Goal: Transaction & Acquisition: Purchase product/service

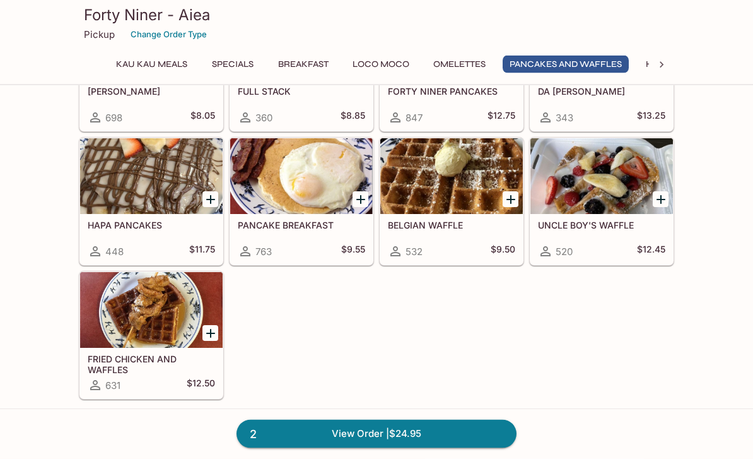
scroll to position [1567, 0]
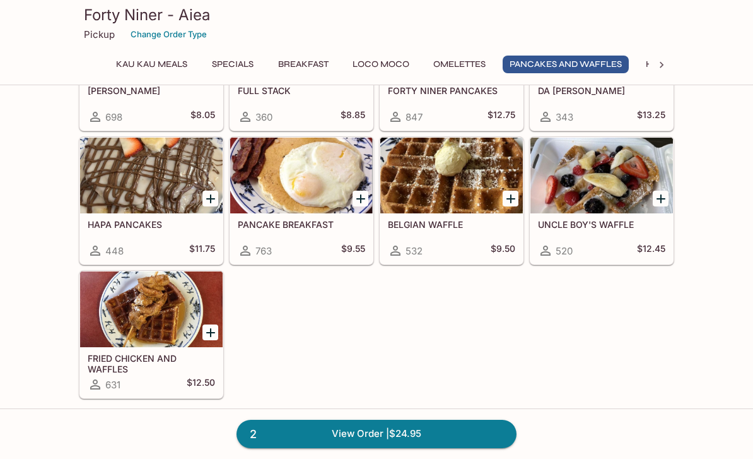
click at [213, 331] on icon "Add FRIED CHICKEN AND WAFFLES" at bounding box center [210, 332] width 15 height 15
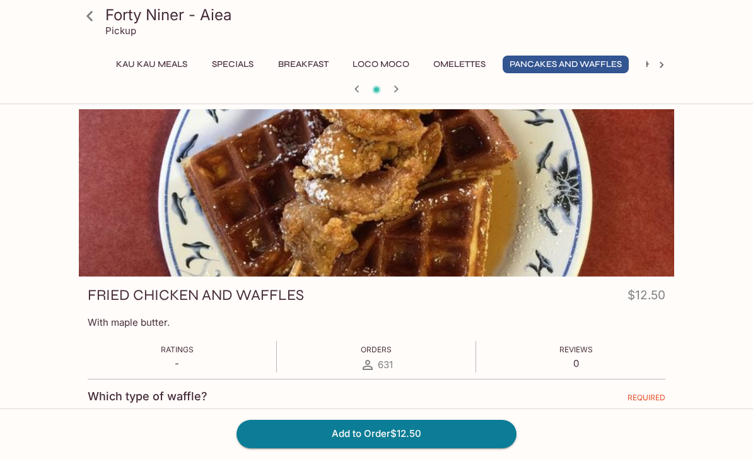
click at [386, 447] on button "Add to Order $12.50" at bounding box center [377, 433] width 280 height 28
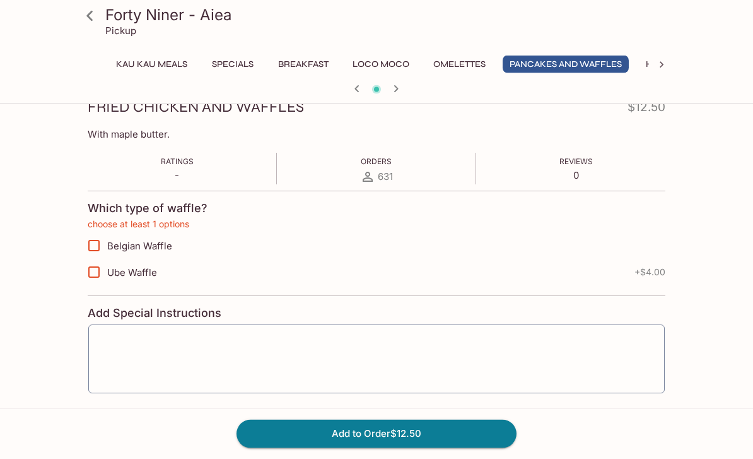
scroll to position [188, 0]
click at [90, 256] on input "Belgian Waffle" at bounding box center [93, 245] width 25 height 25
checkbox input "true"
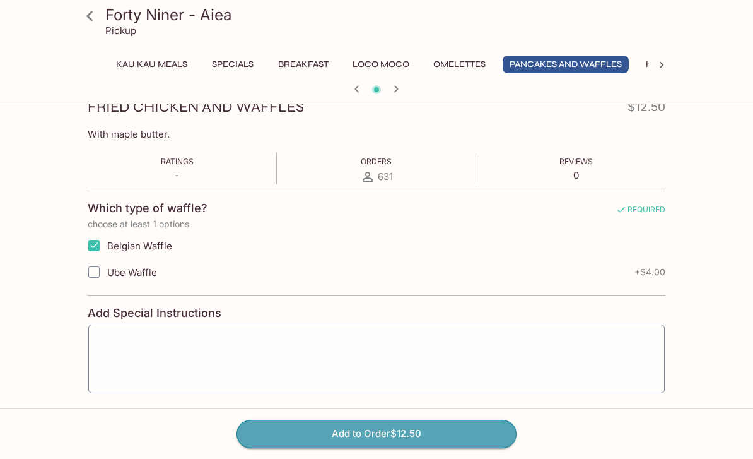
click at [376, 447] on button "Add to Order $12.50" at bounding box center [377, 433] width 280 height 28
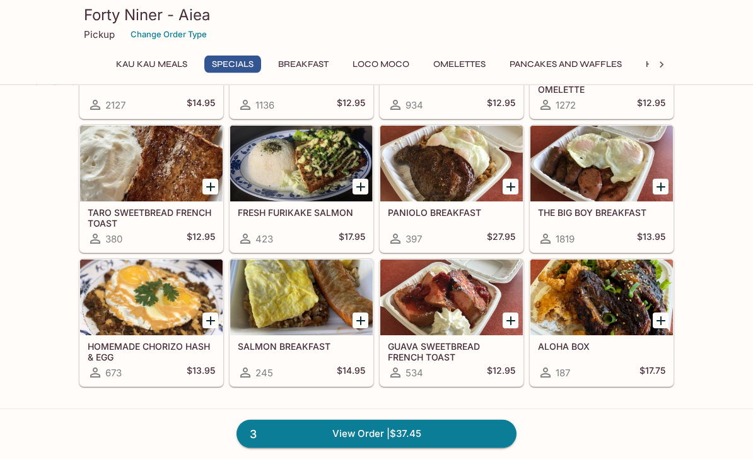
scroll to position [322, 0]
click at [597, 207] on h5 "THE BIG BOY BREAKFAST" at bounding box center [601, 212] width 127 height 11
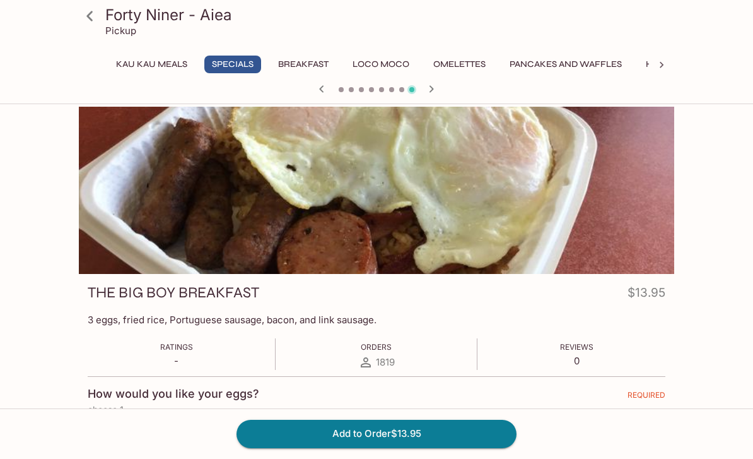
scroll to position [2, 0]
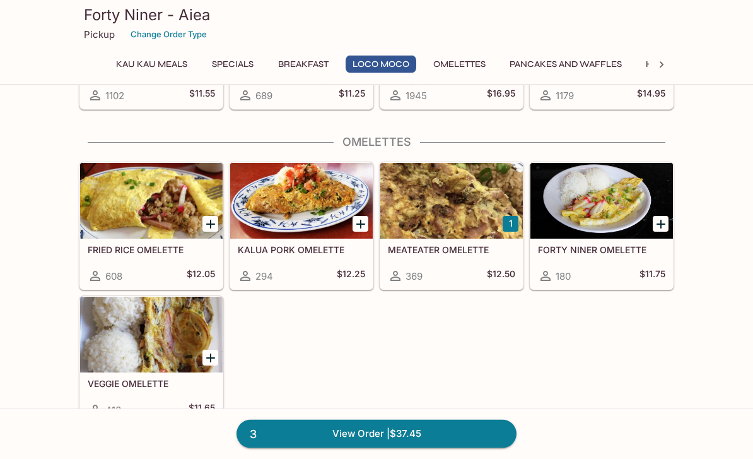
scroll to position [1094, 0]
click at [451, 260] on div "MEATEATER OMELETTE 369 $12.50" at bounding box center [451, 263] width 143 height 50
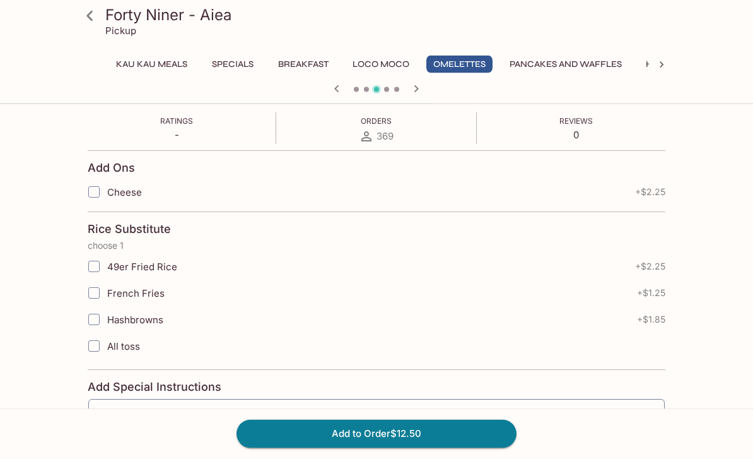
scroll to position [233, 0]
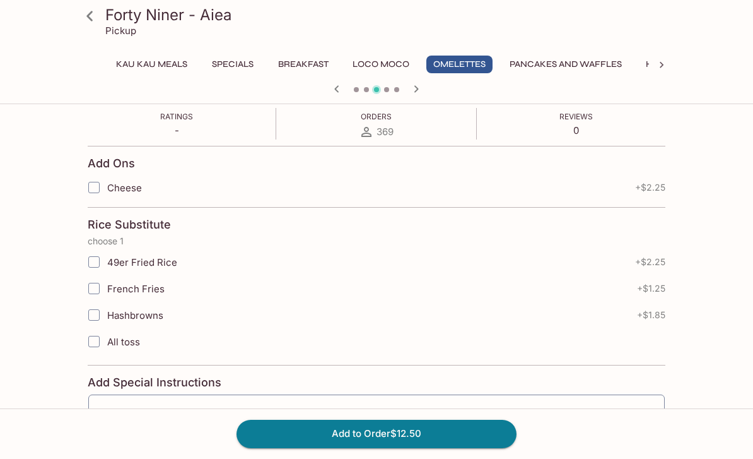
click at [98, 322] on input "Hashbrowns" at bounding box center [93, 314] width 25 height 25
checkbox input "true"
click at [96, 188] on input "Cheese" at bounding box center [93, 187] width 25 height 25
checkbox input "true"
click at [407, 447] on button "Add to Order $16.60" at bounding box center [377, 433] width 280 height 28
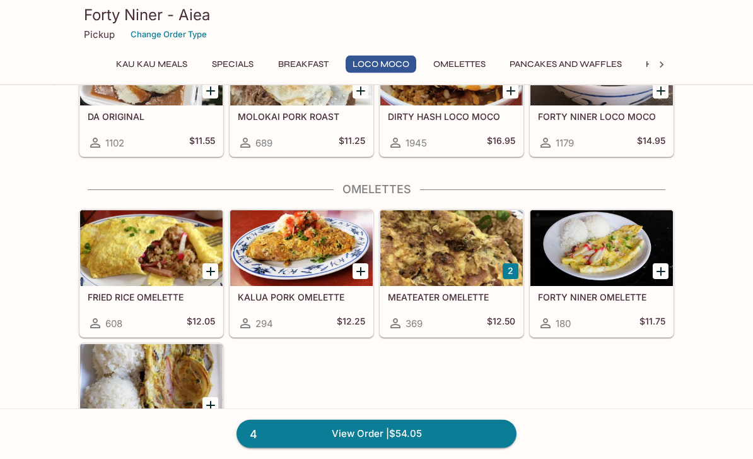
scroll to position [1056, 0]
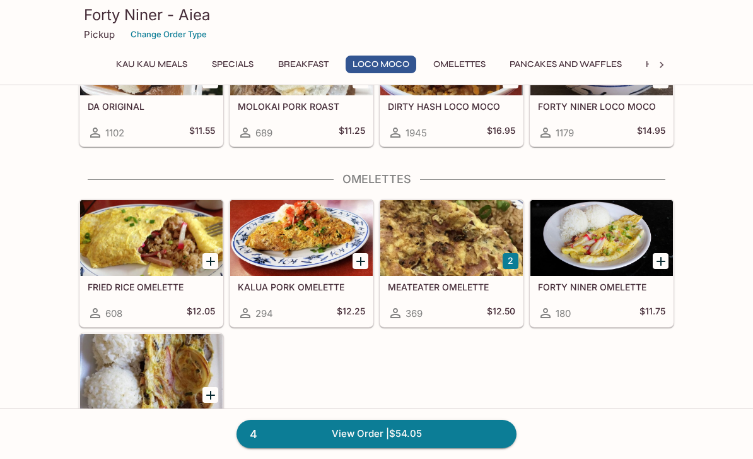
click at [440, 238] on div at bounding box center [451, 238] width 143 height 76
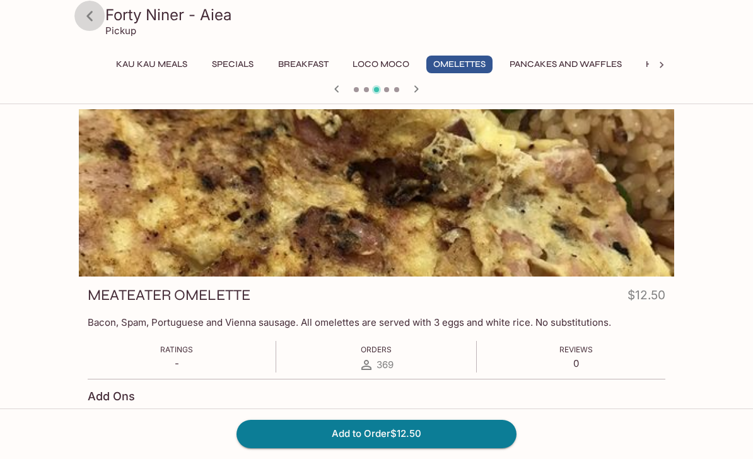
click at [94, 13] on icon at bounding box center [90, 16] width 22 height 22
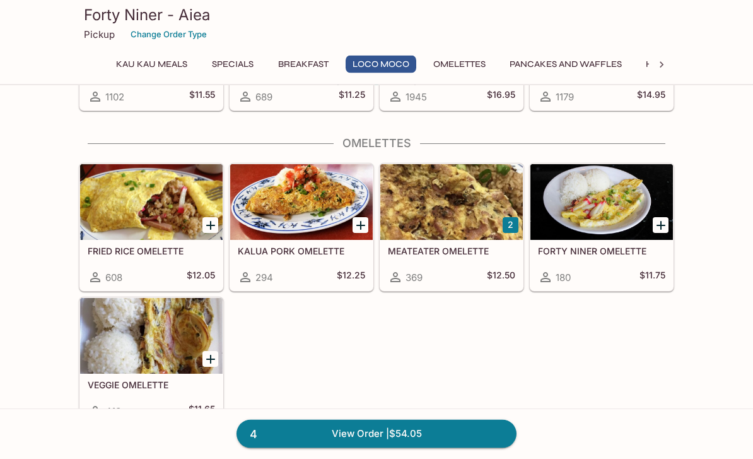
scroll to position [1092, 0]
click at [297, 203] on div at bounding box center [301, 202] width 143 height 76
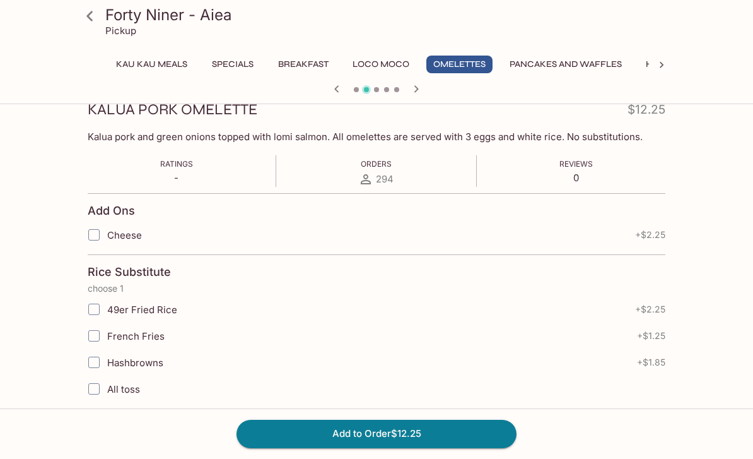
scroll to position [190, 0]
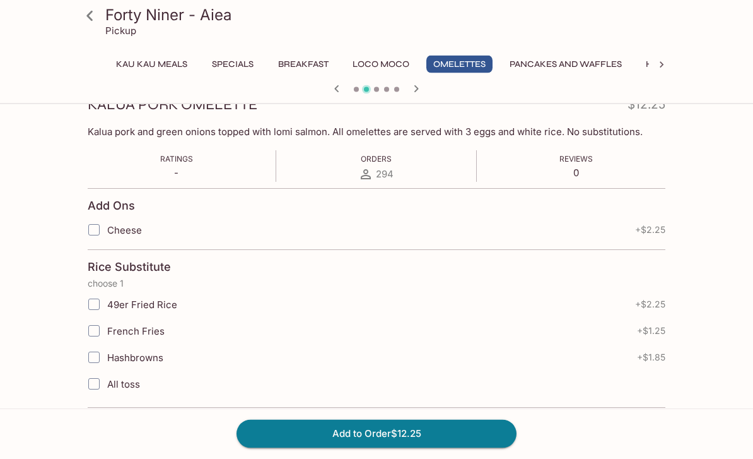
click at [95, 235] on input "Cheese" at bounding box center [93, 230] width 25 height 25
checkbox input "true"
click at [98, 354] on input "Hashbrowns" at bounding box center [93, 356] width 25 height 25
checkbox input "true"
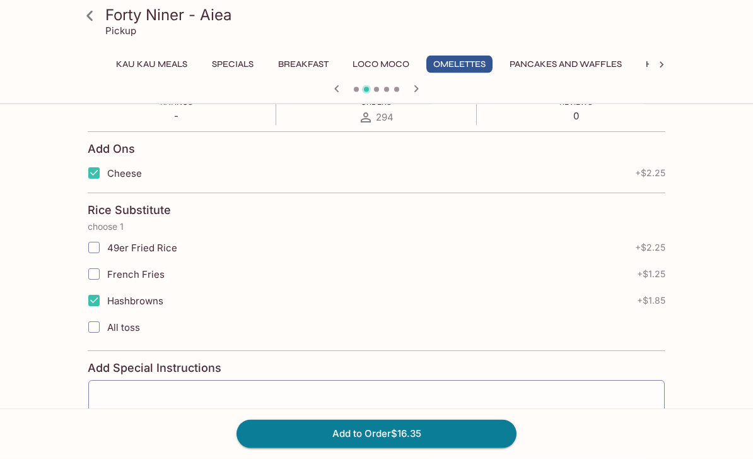
scroll to position [247, 0]
click at [384, 447] on button "Add to Order $16.35" at bounding box center [377, 433] width 280 height 28
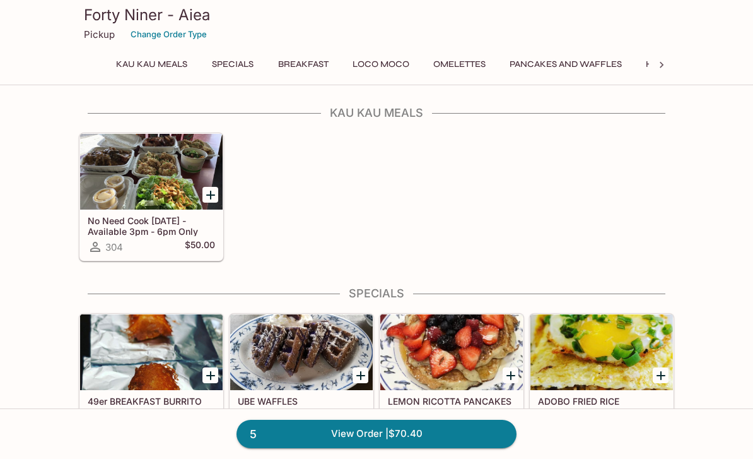
click at [383, 447] on link "5 View Order | $70.40" at bounding box center [377, 433] width 280 height 28
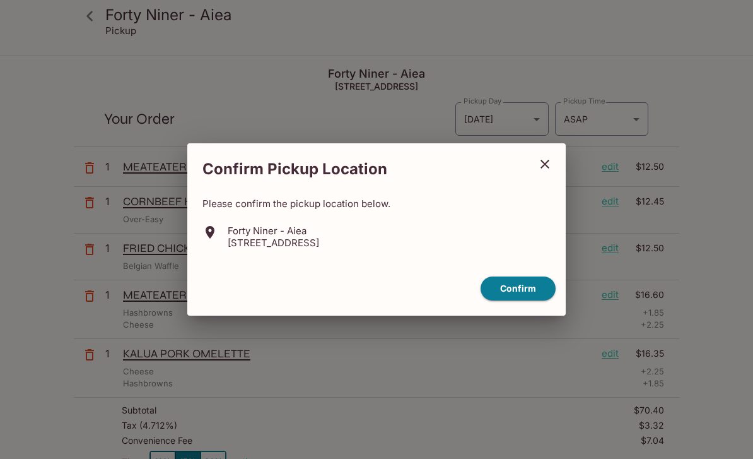
click at [513, 301] on button "Confirm" at bounding box center [518, 288] width 75 height 25
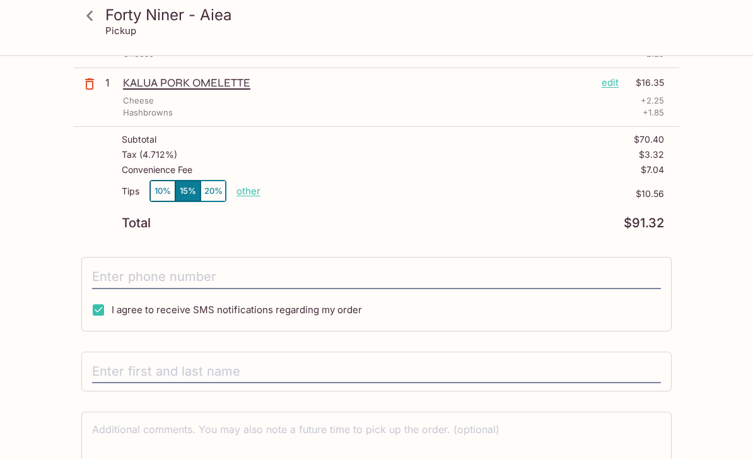
scroll to position [280, 0]
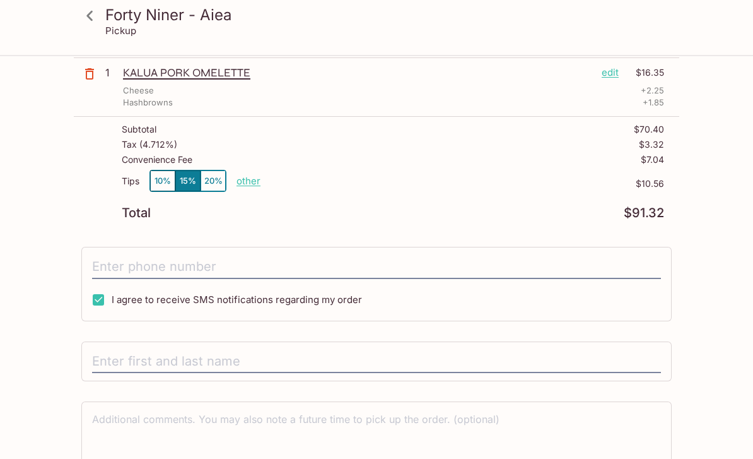
click at [133, 357] on input "text" at bounding box center [376, 362] width 569 height 24
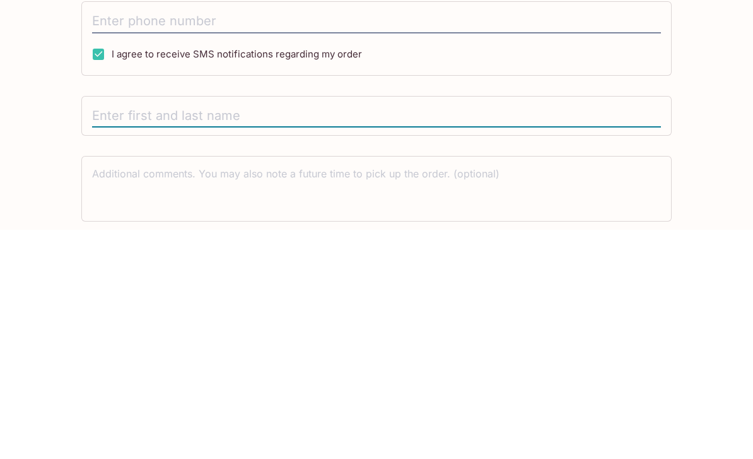
type input "[PERSON_NAME]"
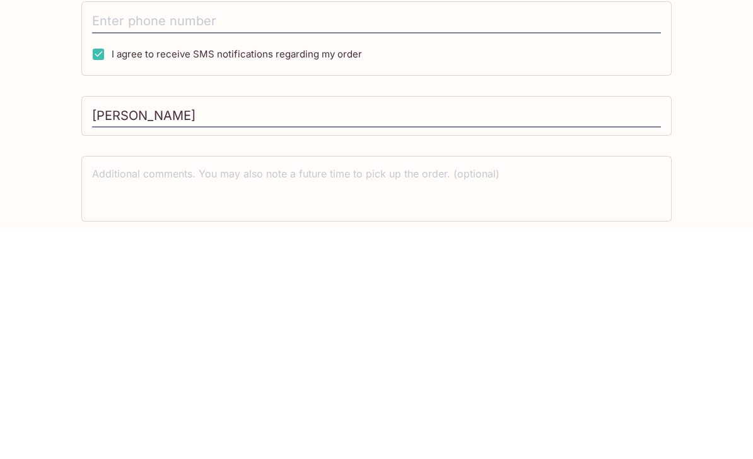
scroll to position [299, 0]
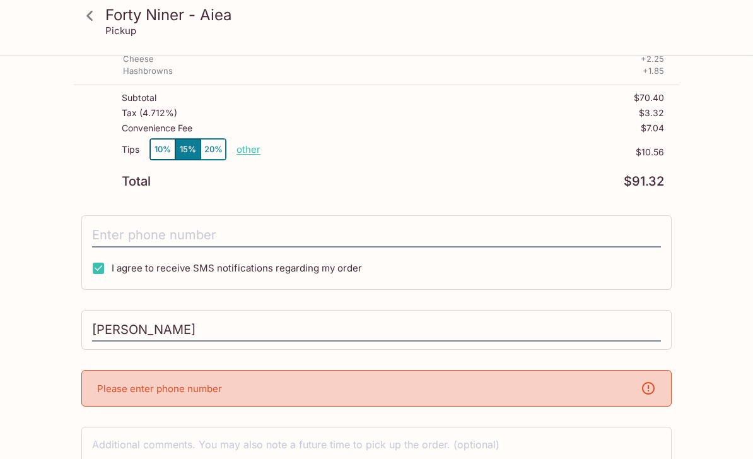
scroll to position [356, 0]
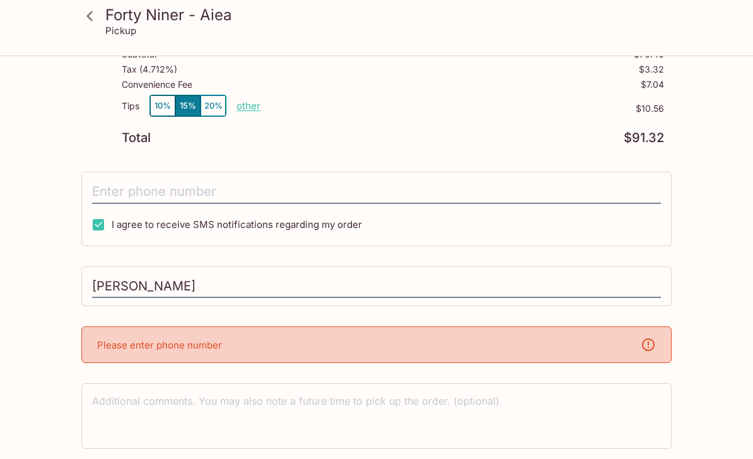
click at [118, 186] on input "tel" at bounding box center [376, 192] width 569 height 24
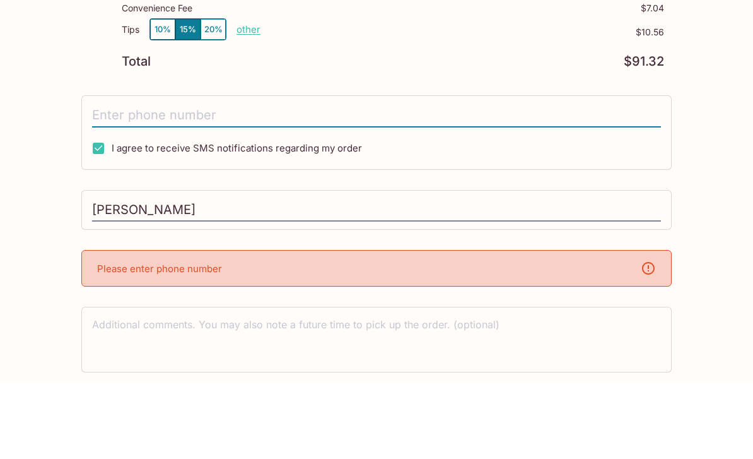
type input "[PHONE_NUMBER]"
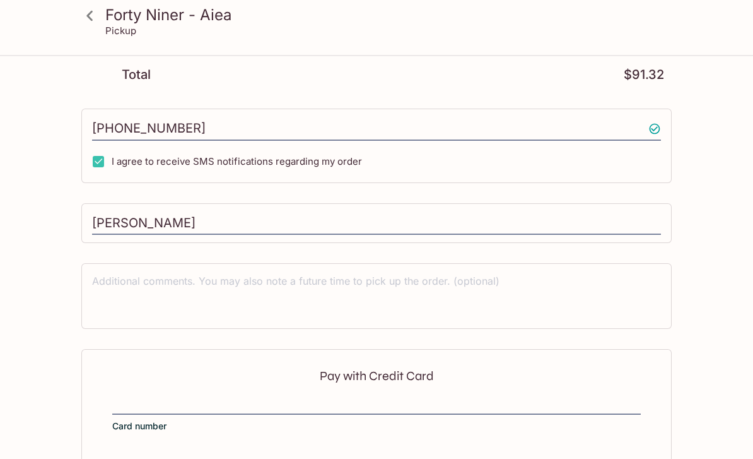
scroll to position [488, 0]
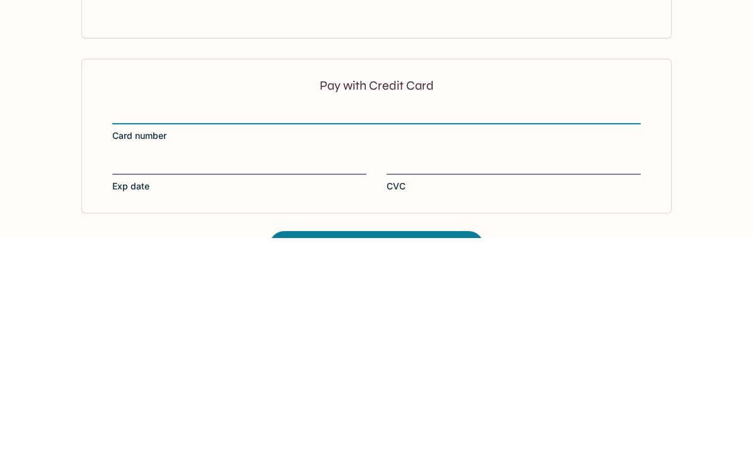
click at [167, 378] on div at bounding box center [239, 387] width 254 height 18
click at [167, 378] on input "Exp date" at bounding box center [239, 378] width 254 height 1
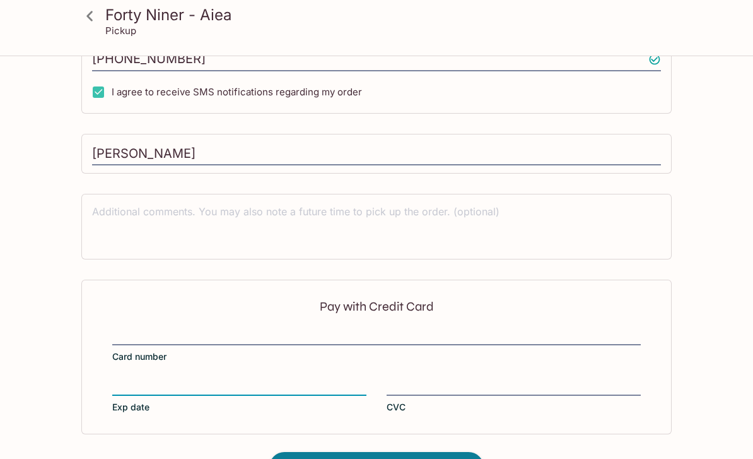
click at [117, 375] on div "Pay with Credit Card Card number Exp date CVC" at bounding box center [376, 356] width 590 height 154
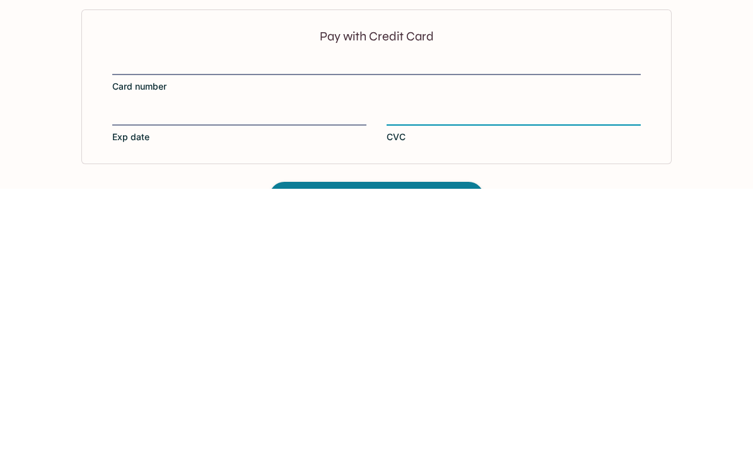
scroll to position [529, 0]
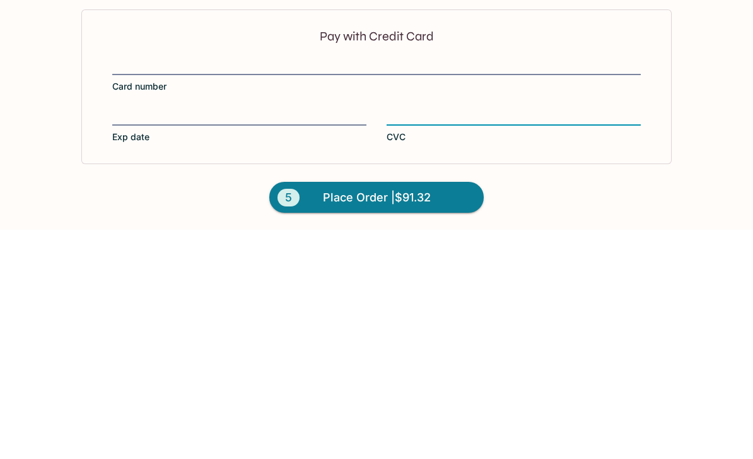
click at [389, 416] on span "Place Order | $91.32" at bounding box center [377, 426] width 108 height 20
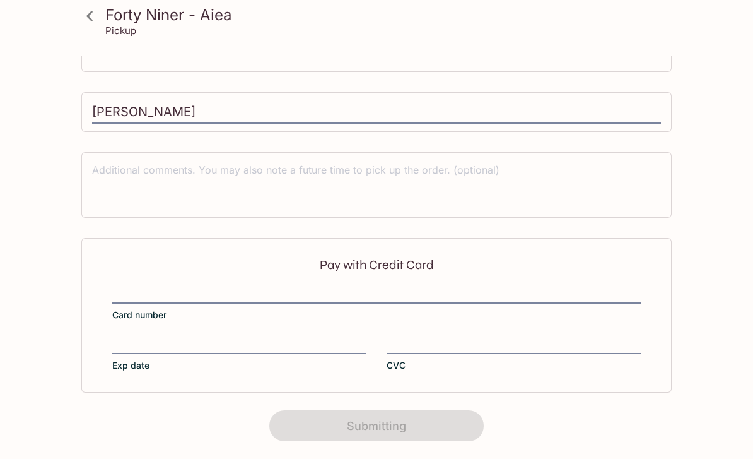
scroll to position [233, 0]
